Goal: Check status: Check status

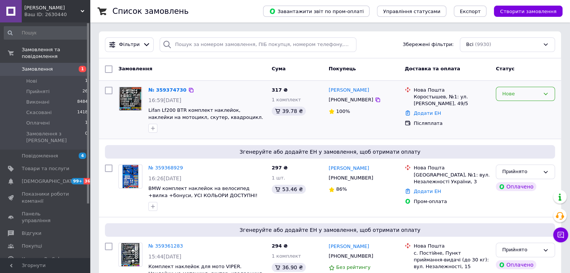
drag, startPoint x: 530, startPoint y: 95, endPoint x: 530, endPoint y: 102, distance: 6.8
click at [530, 95] on div "Нове" at bounding box center [520, 94] width 37 height 8
click at [529, 107] on li "Прийнято" at bounding box center [525, 110] width 58 height 14
click at [375, 102] on icon at bounding box center [378, 100] width 6 height 6
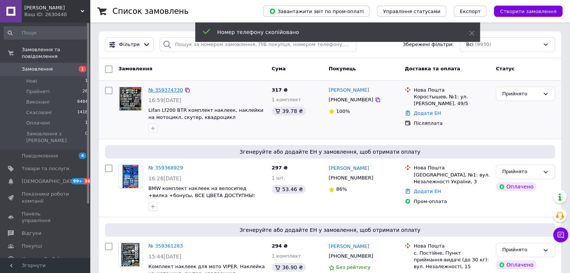
click at [164, 90] on link "№ 359374730" at bounding box center [165, 90] width 34 height 6
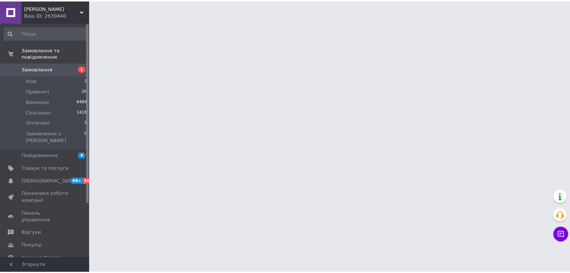
scroll to position [69, 0]
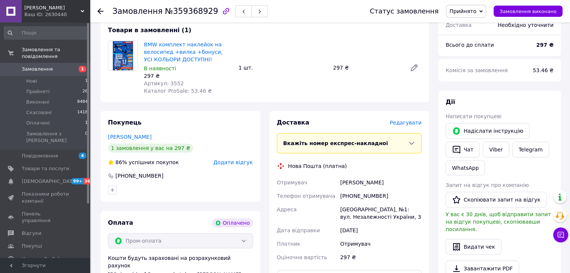
click at [58, 66] on span "Замовлення" at bounding box center [46, 69] width 48 height 7
